Goal: Information Seeking & Learning: Find specific fact

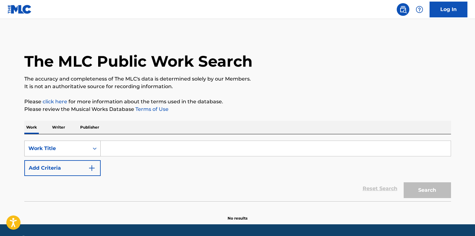
click at [74, 150] on div "Work Title" at bounding box center [62, 148] width 76 height 16
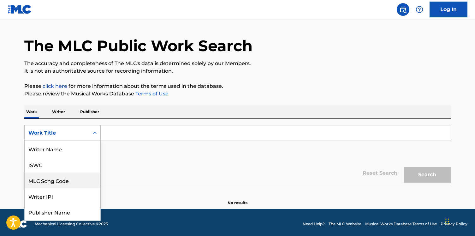
scroll to position [32, 0]
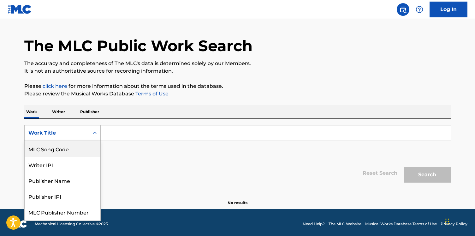
click at [74, 154] on div "MLC Song Code" at bounding box center [63, 149] width 76 height 16
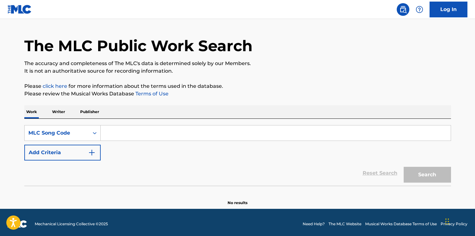
click at [111, 135] on input "Search Form" at bounding box center [276, 132] width 350 height 15
paste input "O3593T"
type input "O3593T"
click at [404, 167] on button "Search" at bounding box center [427, 175] width 47 height 16
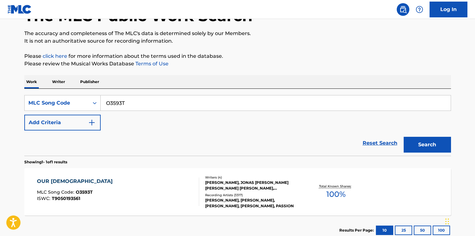
scroll to position [62, 0]
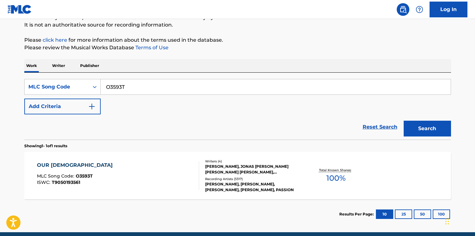
click at [115, 181] on div "OUR GOD MLC Song Code : O3593T ISWC : T9050193561" at bounding box center [118, 175] width 162 height 28
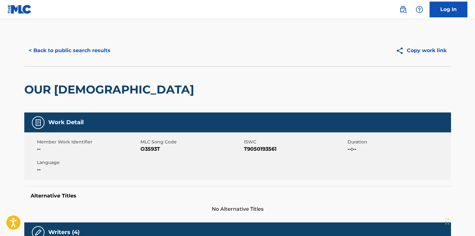
click at [65, 50] on button "< Back to public search results" at bounding box center [69, 51] width 91 height 16
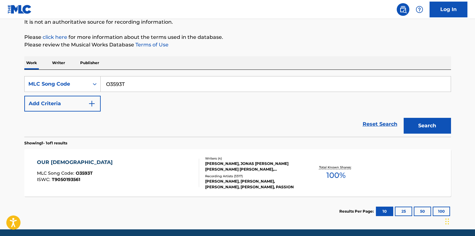
scroll to position [65, 0]
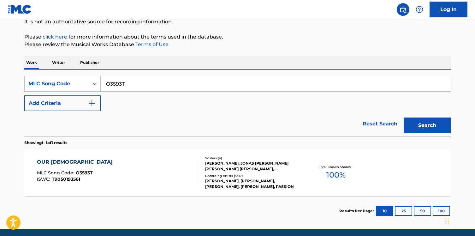
click at [121, 171] on div "OUR GOD MLC Song Code : O3593T ISWC : T9050193561" at bounding box center [118, 172] width 162 height 28
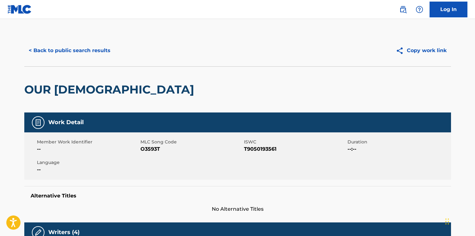
click at [62, 42] on div "< Back to public search results Copy work link" at bounding box center [237, 51] width 427 height 32
click at [70, 46] on button "< Back to public search results" at bounding box center [69, 51] width 91 height 16
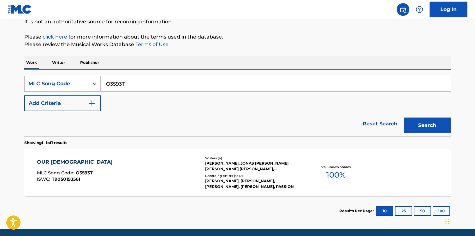
click at [145, 83] on input "O3593T" at bounding box center [276, 83] width 350 height 15
paste input "GF2D51"
click at [404, 117] on button "Search" at bounding box center [427, 125] width 47 height 16
click at [128, 78] on input "GF2D51" at bounding box center [276, 83] width 350 height 15
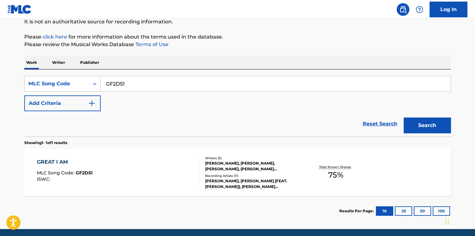
click at [128, 78] on input "GF2D51" at bounding box center [276, 83] width 350 height 15
paste input "UW9RCG"
type input "UW9RCG"
click at [404, 117] on button "Search" at bounding box center [427, 125] width 47 height 16
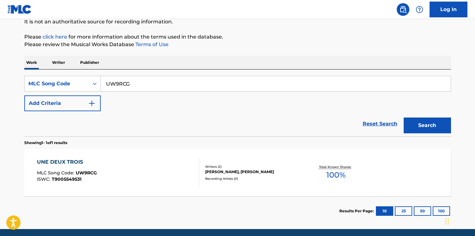
scroll to position [66, 0]
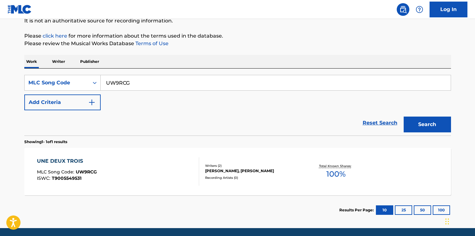
click at [126, 158] on div "UNE DEUX TROIS MLC Song Code : UW9RCG ISWC : T9005549531" at bounding box center [118, 171] width 162 height 28
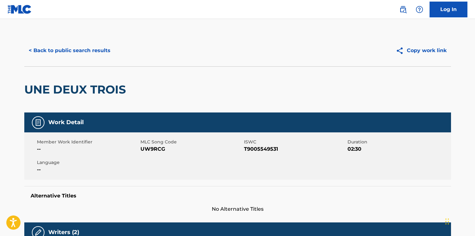
click at [68, 67] on div "UNE DEUX TROIS" at bounding box center [76, 90] width 105 height 46
click at [67, 53] on button "< Back to public search results" at bounding box center [69, 51] width 91 height 16
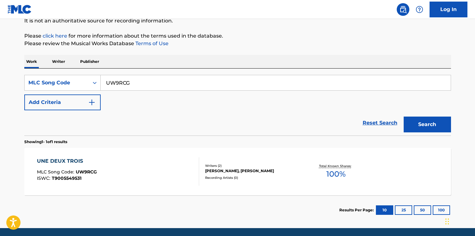
click at [132, 86] on input "UW9RCG" at bounding box center [276, 82] width 350 height 15
paste input "GE93NL"
type input "GE93NL"
click at [404, 116] on button "Search" at bounding box center [427, 124] width 47 height 16
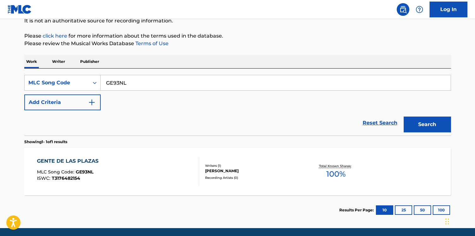
click at [131, 173] on div "GENTE DE LAS PLAZAS MLC Song Code : GE93NL ISWC : T3176482154" at bounding box center [118, 171] width 162 height 28
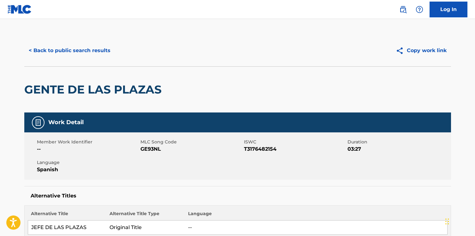
click at [75, 50] on button "< Back to public search results" at bounding box center [69, 51] width 91 height 16
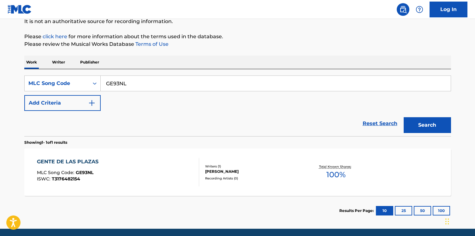
click at [113, 93] on div "SearchWithCriteria1e916ee6-7637-4c3a-852c-ab991bd32a4d MLC Song Code GE93NL Add…" at bounding box center [237, 92] width 427 height 35
click at [113, 83] on input "GE93NL" at bounding box center [276, 83] width 350 height 15
paste input "CJ2XRW"
type input "CJ2XRW"
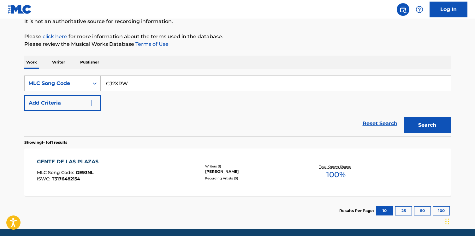
click at [404, 117] on button "Search" at bounding box center [427, 125] width 47 height 16
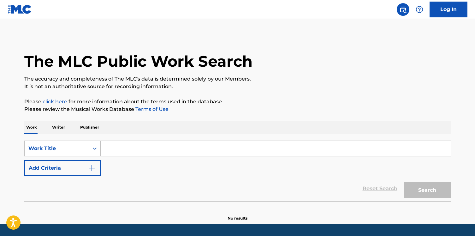
click at [130, 145] on input "Search Form" at bounding box center [276, 148] width 350 height 15
paste input "Chi Chi Man"
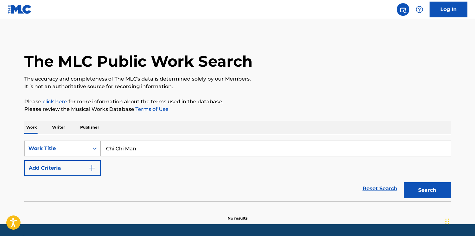
type input "Chi Chi Man"
click at [78, 164] on button "Add Criteria" at bounding box center [62, 168] width 76 height 16
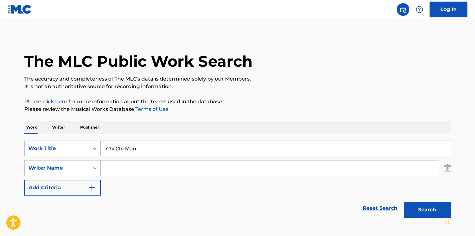
click at [104, 166] on input "Search Form" at bounding box center [270, 167] width 338 height 15
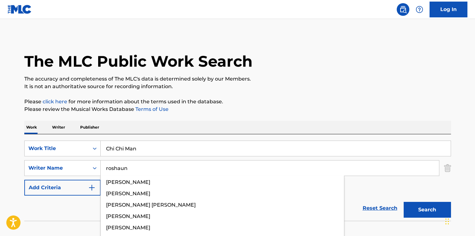
type input "roshaun"
click at [404, 202] on button "Search" at bounding box center [427, 210] width 47 height 16
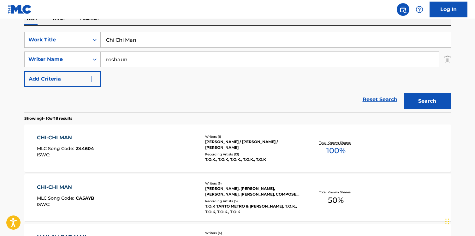
scroll to position [140, 0]
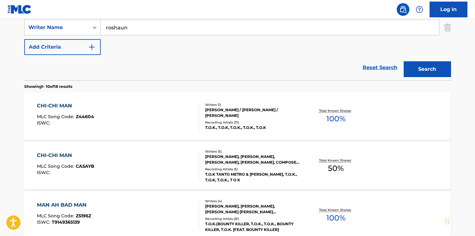
click at [104, 121] on div "CHI-CHI MAN MLC Song Code : Z44604 ISWC :" at bounding box center [118, 116] width 162 height 28
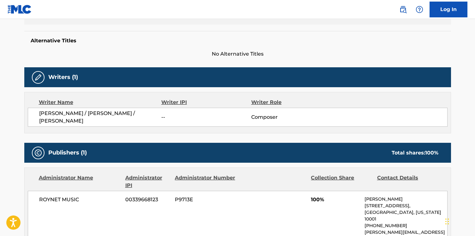
scroll to position [216, 0]
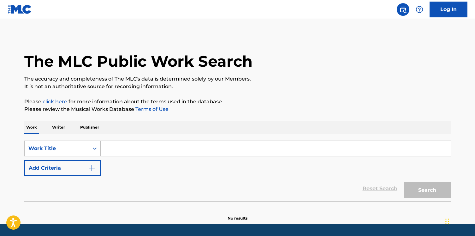
click at [55, 159] on div "SearchWithCriteriaa058fc5d-2673-46c7-b541-632a7ad7425f Work Title Add Criteria" at bounding box center [237, 157] width 427 height 35
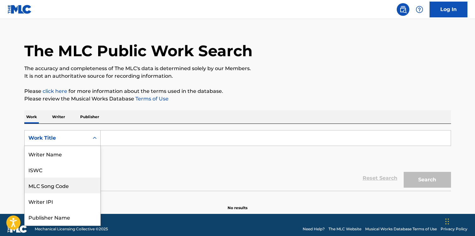
click at [60, 146] on div "MLC Song Code, 3 of 8. 8 results available. Use Up and Down to choose options, …" at bounding box center [62, 138] width 76 height 16
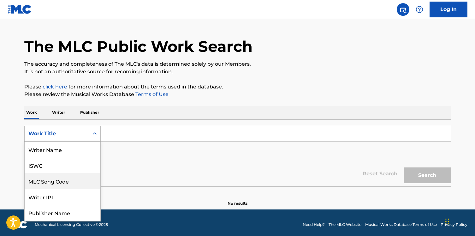
scroll to position [32, 0]
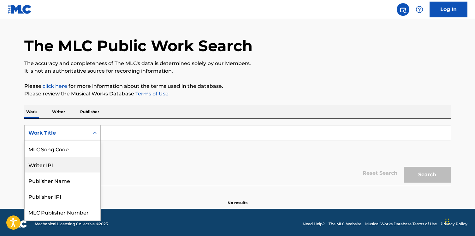
click at [60, 158] on div "Writer IPI" at bounding box center [63, 165] width 76 height 16
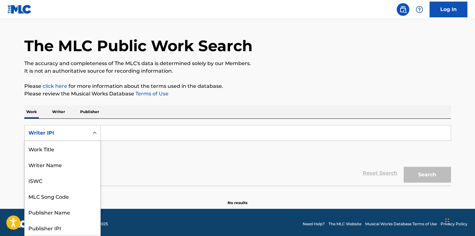
click at [64, 133] on div "Writer IPI" at bounding box center [56, 133] width 57 height 8
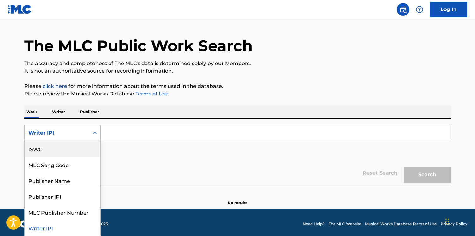
scroll to position [0, 0]
click at [64, 145] on div "Work Title" at bounding box center [63, 149] width 76 height 16
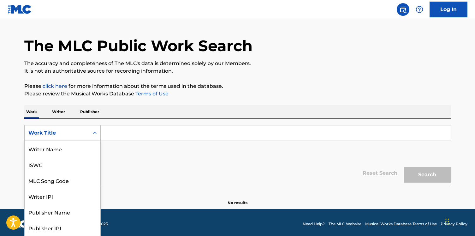
click at [82, 134] on div "Work Title" at bounding box center [56, 133] width 57 height 8
click at [78, 151] on div "MLC Song Code" at bounding box center [63, 149] width 76 height 16
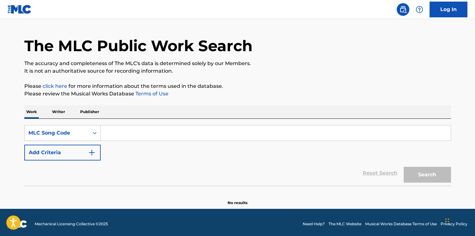
click at [138, 132] on input "Search Form" at bounding box center [276, 132] width 350 height 15
paste input "X4174L"
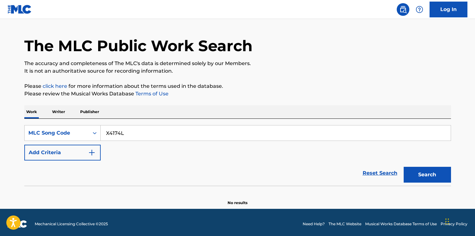
type input "X4174L"
click at [404, 167] on button "Search" at bounding box center [427, 175] width 47 height 16
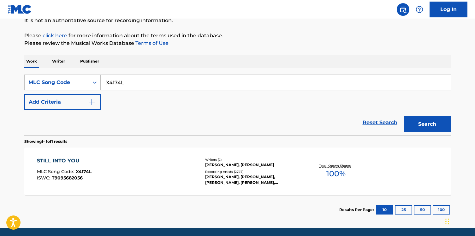
scroll to position [88, 0]
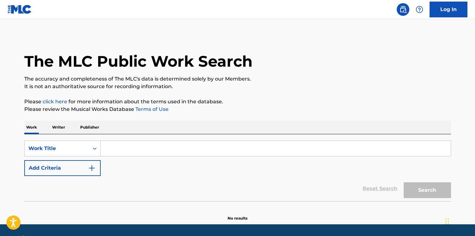
click at [143, 141] on input "Search Form" at bounding box center [276, 148] width 350 height 15
paste input "Playas Get Chose"
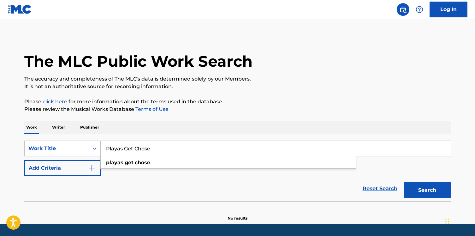
type input "Playas Get Chose"
click at [90, 163] on button "Add Criteria" at bounding box center [62, 168] width 76 height 16
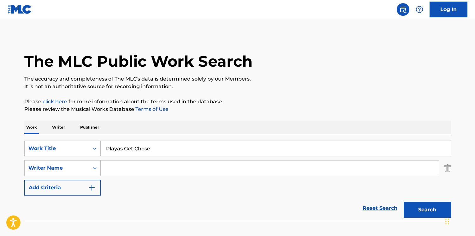
click at [128, 157] on div "SearchWithCriteriae050e44e-3b0f-4527-9b9c-ef83e8ac7ff5 Work Title Playas Get Ch…" at bounding box center [237, 167] width 427 height 55
click at [128, 161] on input "Search Form" at bounding box center [270, 167] width 338 height 15
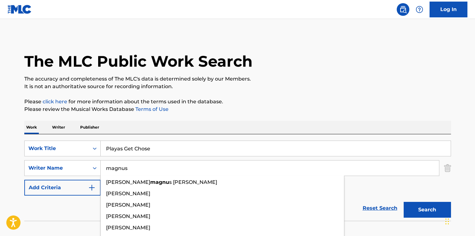
type input "magnus"
click at [404, 202] on button "Search" at bounding box center [427, 210] width 47 height 16
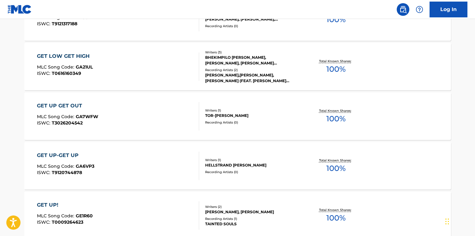
scroll to position [293, 0]
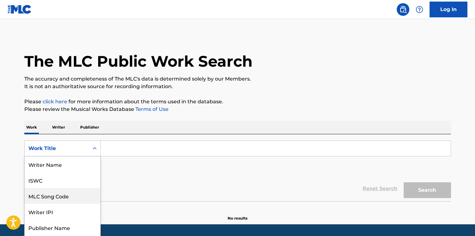
scroll to position [15, 0]
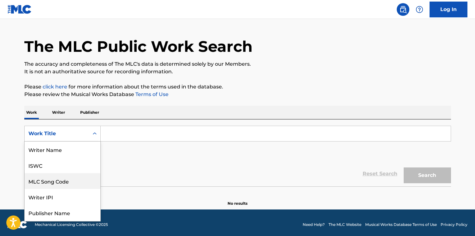
click at [77, 141] on div "MLC Song Code, 3 of 8. 8 results available. Use Up and Down to choose options, …" at bounding box center [62, 134] width 76 height 16
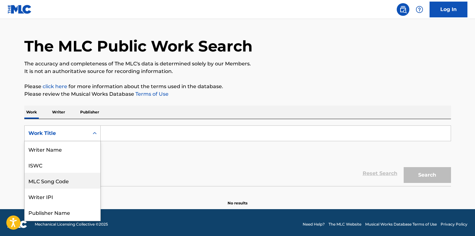
scroll to position [32, 0]
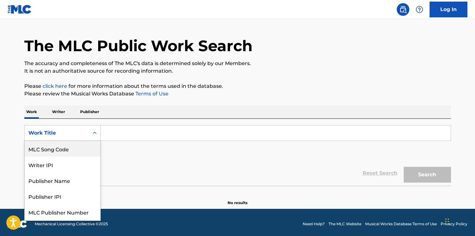
click at [76, 151] on div "MLC Song Code" at bounding box center [63, 149] width 76 height 16
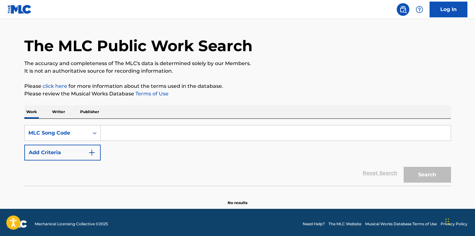
click at [137, 143] on div "SearchWithCriteria3761b2e1-1e00-41fe-9ce4-2b9ed17e35b8 MLC Song Code Add Criter…" at bounding box center [237, 142] width 427 height 35
click at [135, 141] on div "SearchWithCriteria3761b2e1-1e00-41fe-9ce4-2b9ed17e35b8 MLC Song Code Add Criter…" at bounding box center [237, 142] width 427 height 35
click at [126, 139] on input "Search Form" at bounding box center [276, 132] width 350 height 15
paste input "WA8XYV"
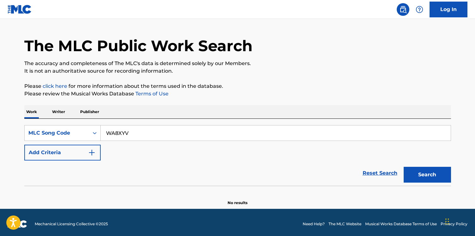
type input "WA8XYV"
click at [404, 167] on button "Search" at bounding box center [427, 175] width 47 height 16
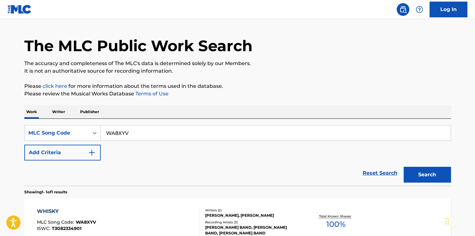
scroll to position [88, 0]
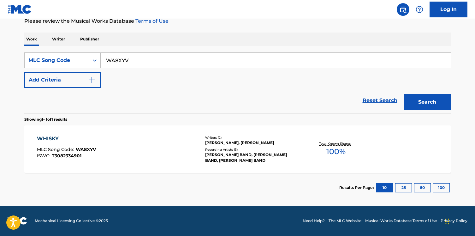
click at [120, 150] on div "WHISKY MLC Song Code : WA8XYV ISWC : T3082334901" at bounding box center [118, 149] width 162 height 28
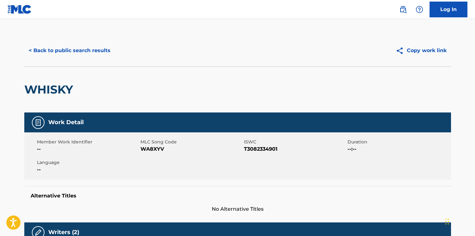
click at [48, 91] on h2 "WHISKY" at bounding box center [50, 89] width 52 height 14
copy h2 "WHISKY"
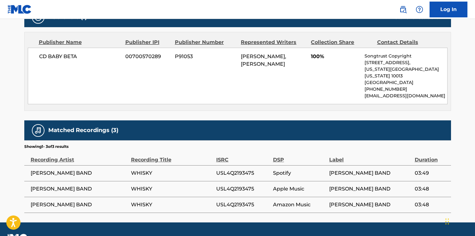
scroll to position [296, 0]
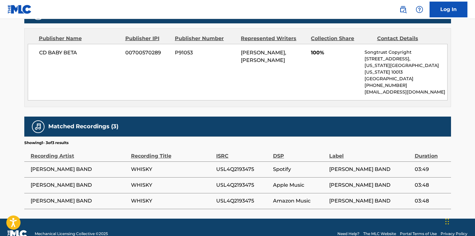
click at [57, 165] on span "[PERSON_NAME] BAND" at bounding box center [79, 169] width 97 height 8
copy span "JUGG"
